Goal: Task Accomplishment & Management: Use online tool/utility

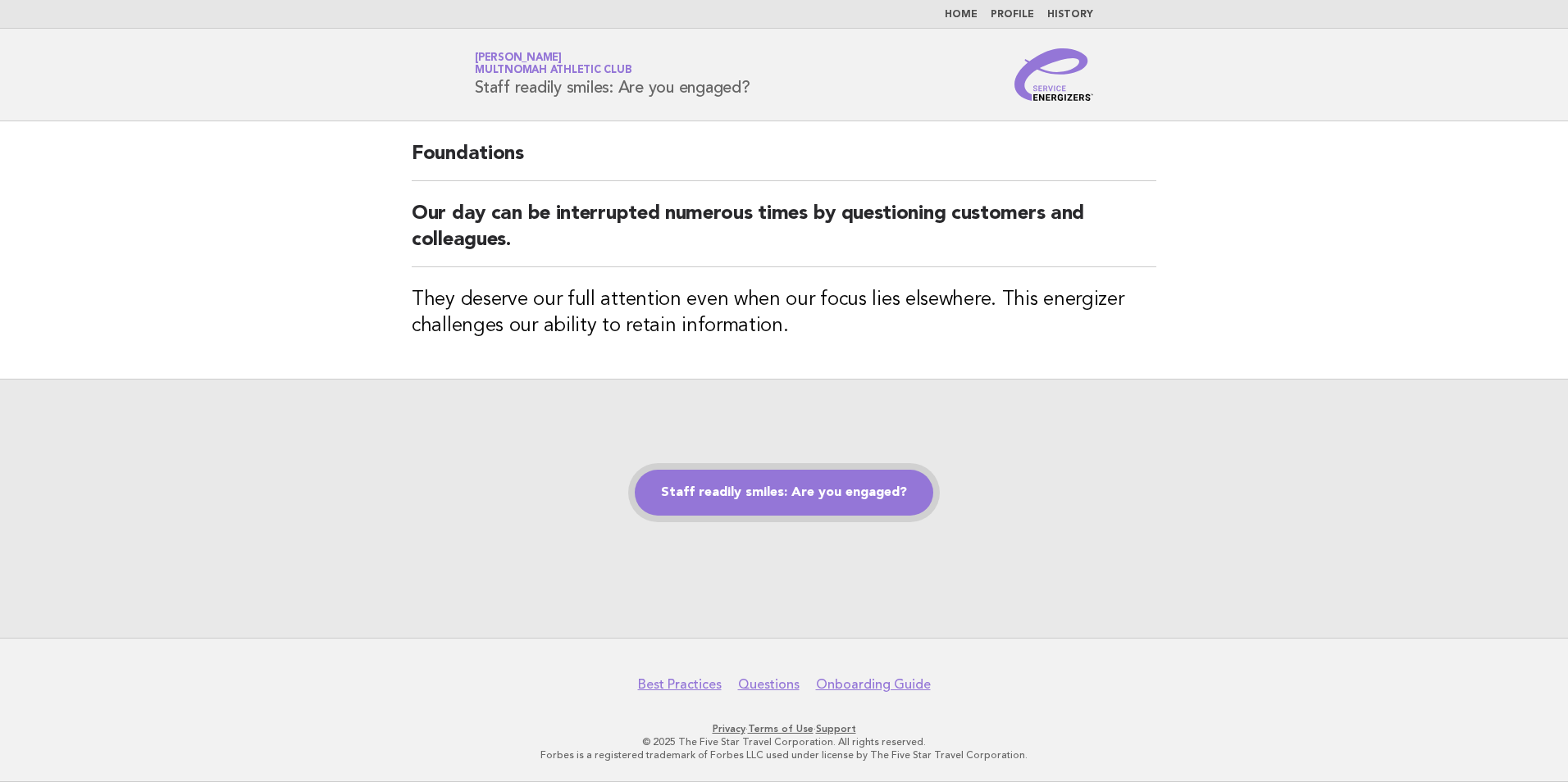
click at [728, 492] on link "Staff readily smiles: Are you engaged?" at bounding box center [784, 492] width 298 height 45
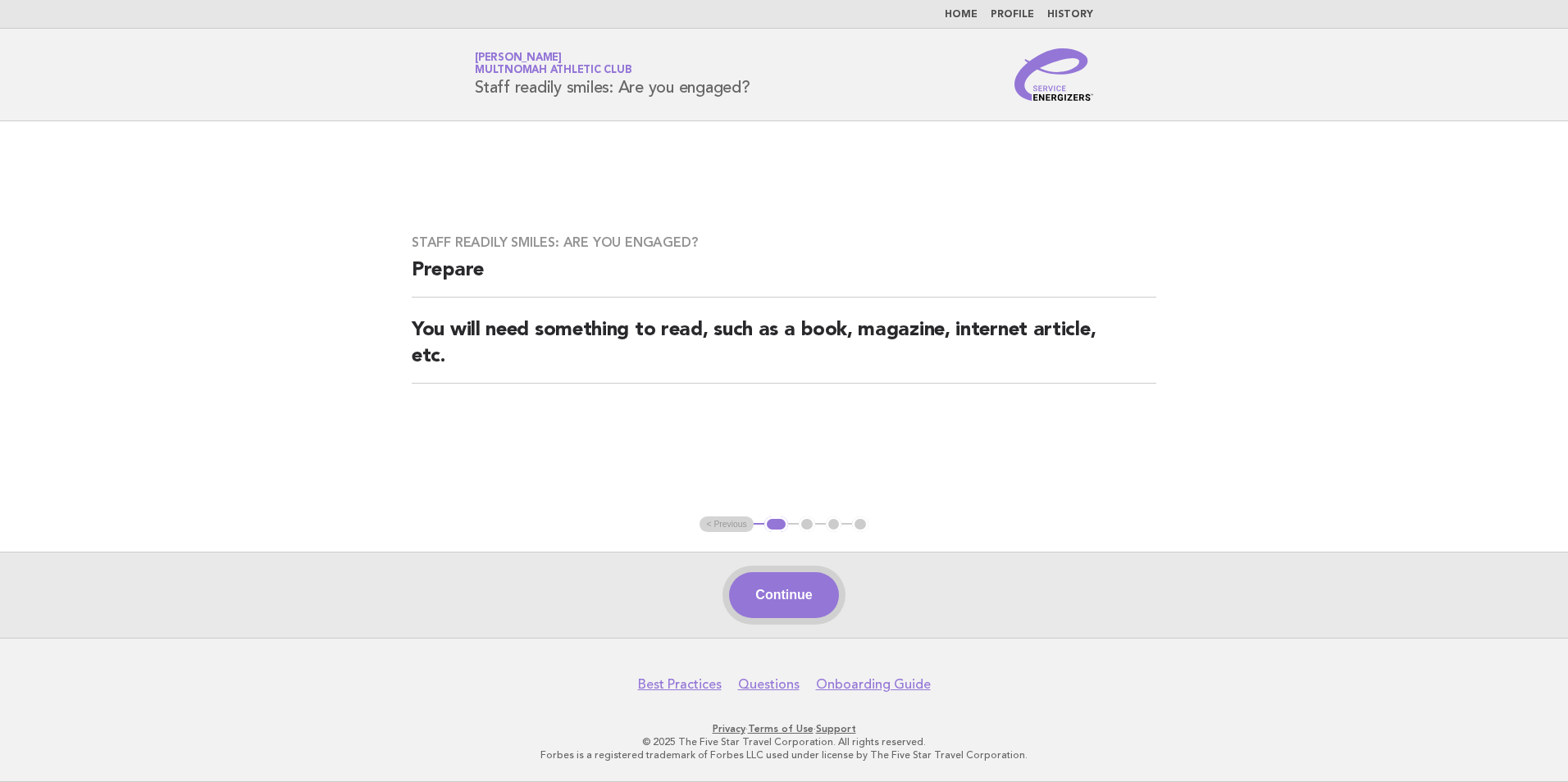
click at [767, 594] on button "Continue" at bounding box center [783, 595] width 109 height 45
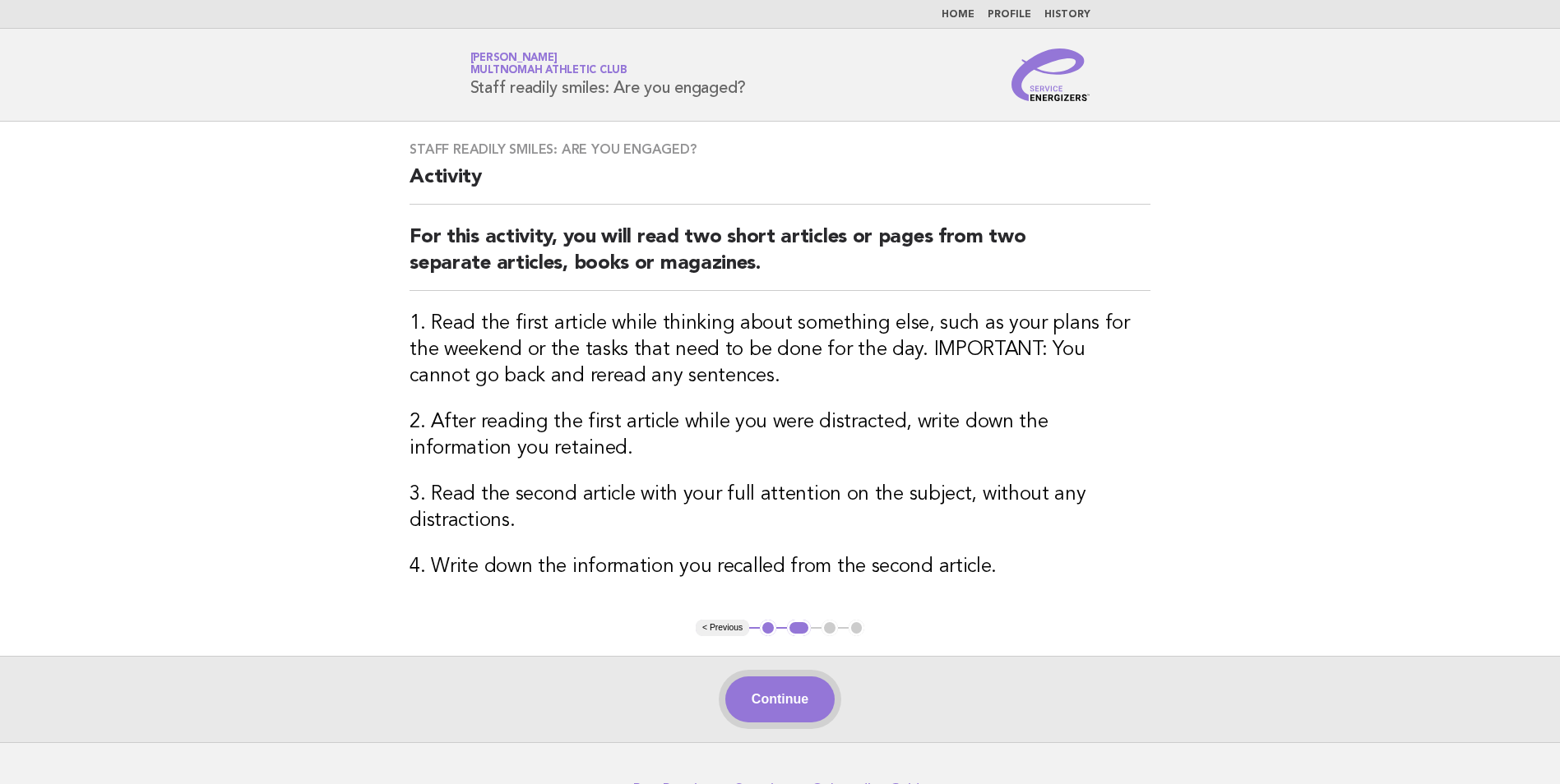
click at [809, 688] on button "Continue" at bounding box center [780, 700] width 110 height 46
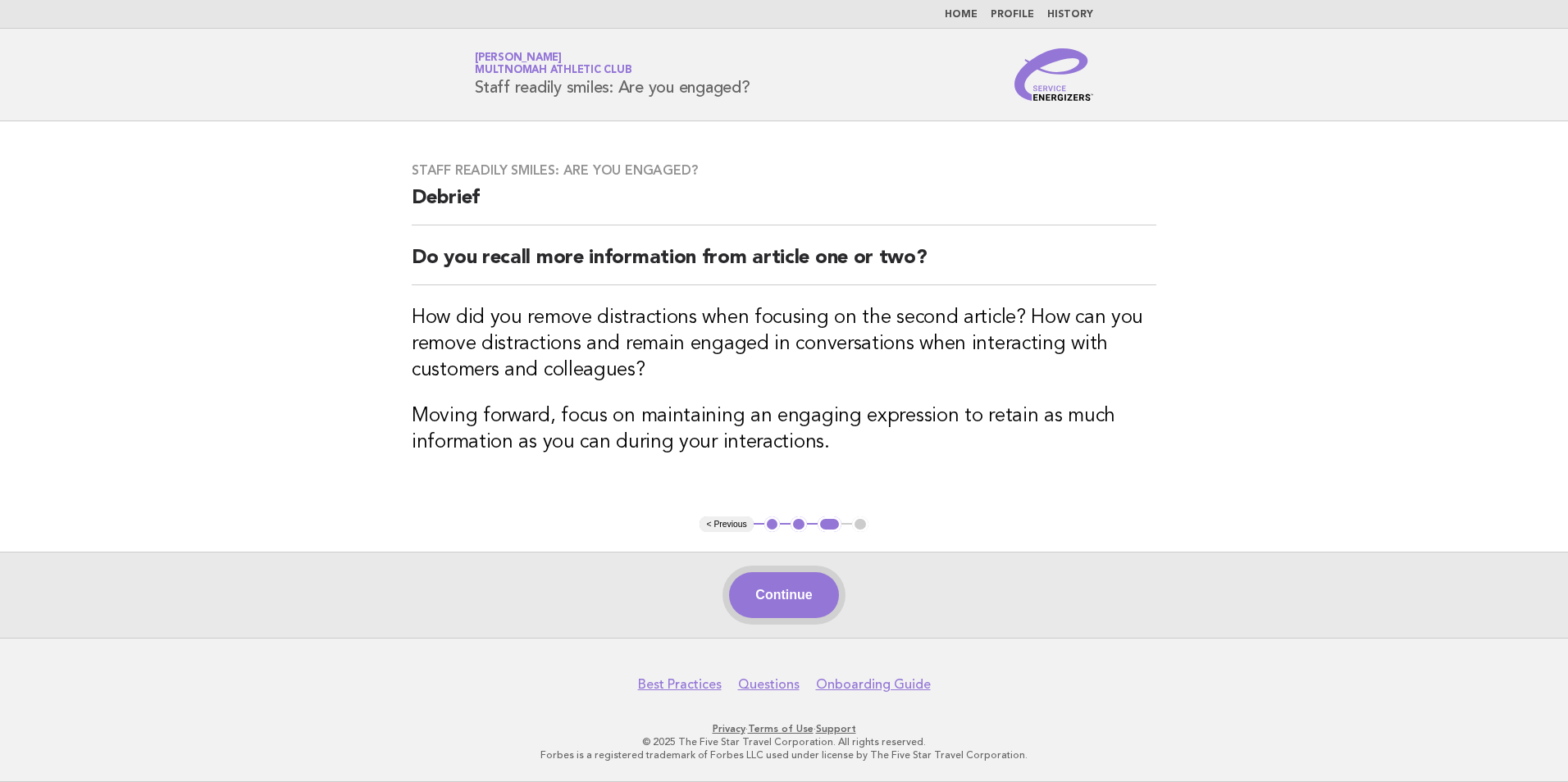
drag, startPoint x: 780, startPoint y: 597, endPoint x: 796, endPoint y: 591, distance: 17.1
click at [796, 591] on button "Continue" at bounding box center [783, 595] width 109 height 45
